Goal: Information Seeking & Learning: Check status

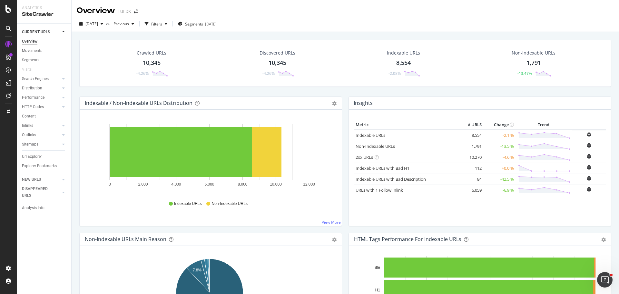
scroll to position [625, 0]
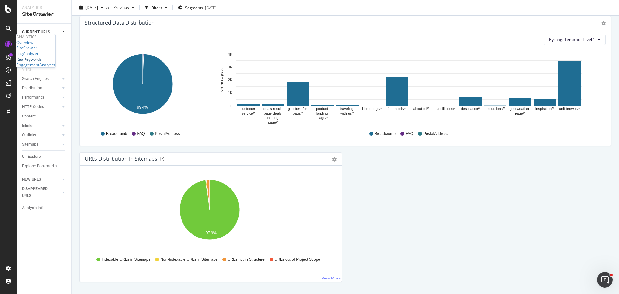
click at [40, 62] on div "RealKeywords" at bounding box center [28, 58] width 25 height 5
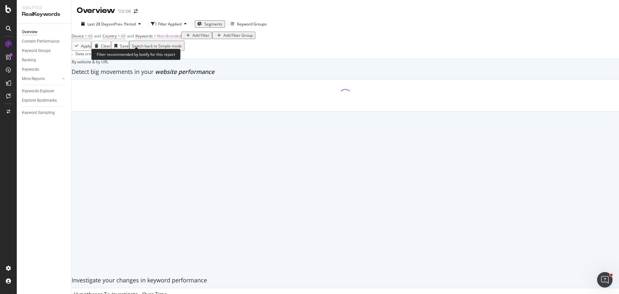
click at [178, 39] on span "Non-Branded" at bounding box center [169, 35] width 24 height 5
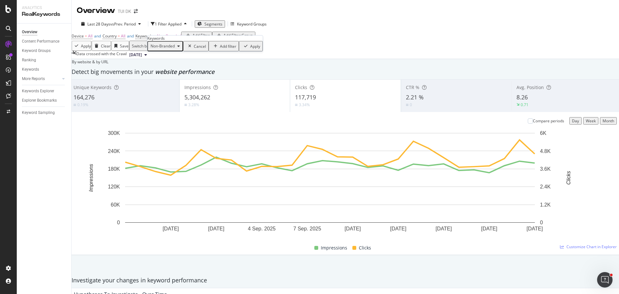
click at [174, 49] on span "Non-Branded" at bounding box center [161, 45] width 27 height 5
click at [176, 79] on span "Branded" at bounding box center [191, 82] width 66 height 6
click at [242, 49] on div "Apply" at bounding box center [247, 46] width 10 height 5
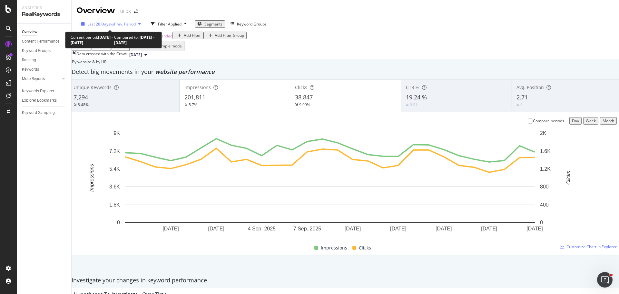
click at [138, 25] on div "button" at bounding box center [140, 24] width 8 height 4
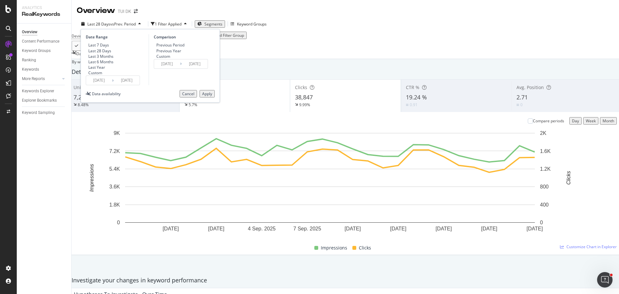
click at [108, 65] on div "Last 6 Months" at bounding box center [100, 61] width 25 height 5
type input "[DATE]"
click at [207, 96] on div "Apply" at bounding box center [207, 93] width 10 height 5
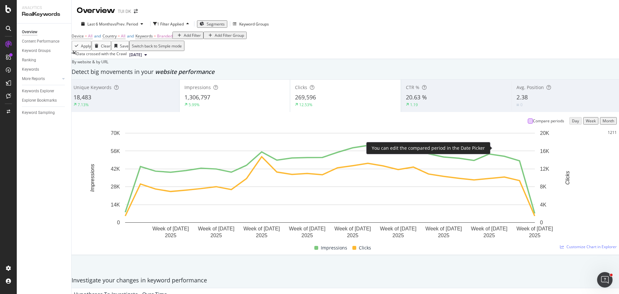
click at [528, 124] on div at bounding box center [530, 120] width 5 height 5
